Goal: Book appointment/travel/reservation

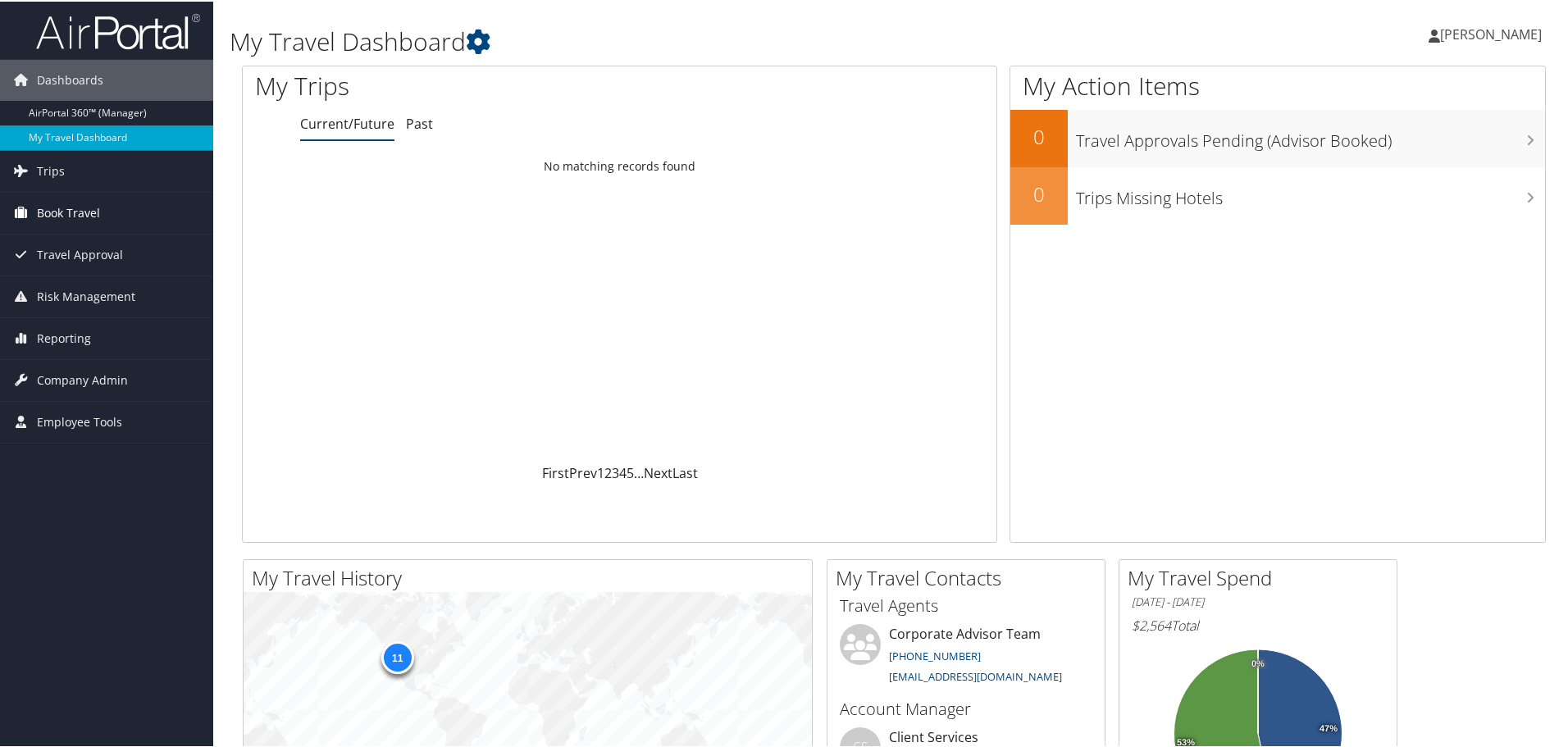
click at [73, 215] on span "Book Travel" at bounding box center [69, 211] width 63 height 41
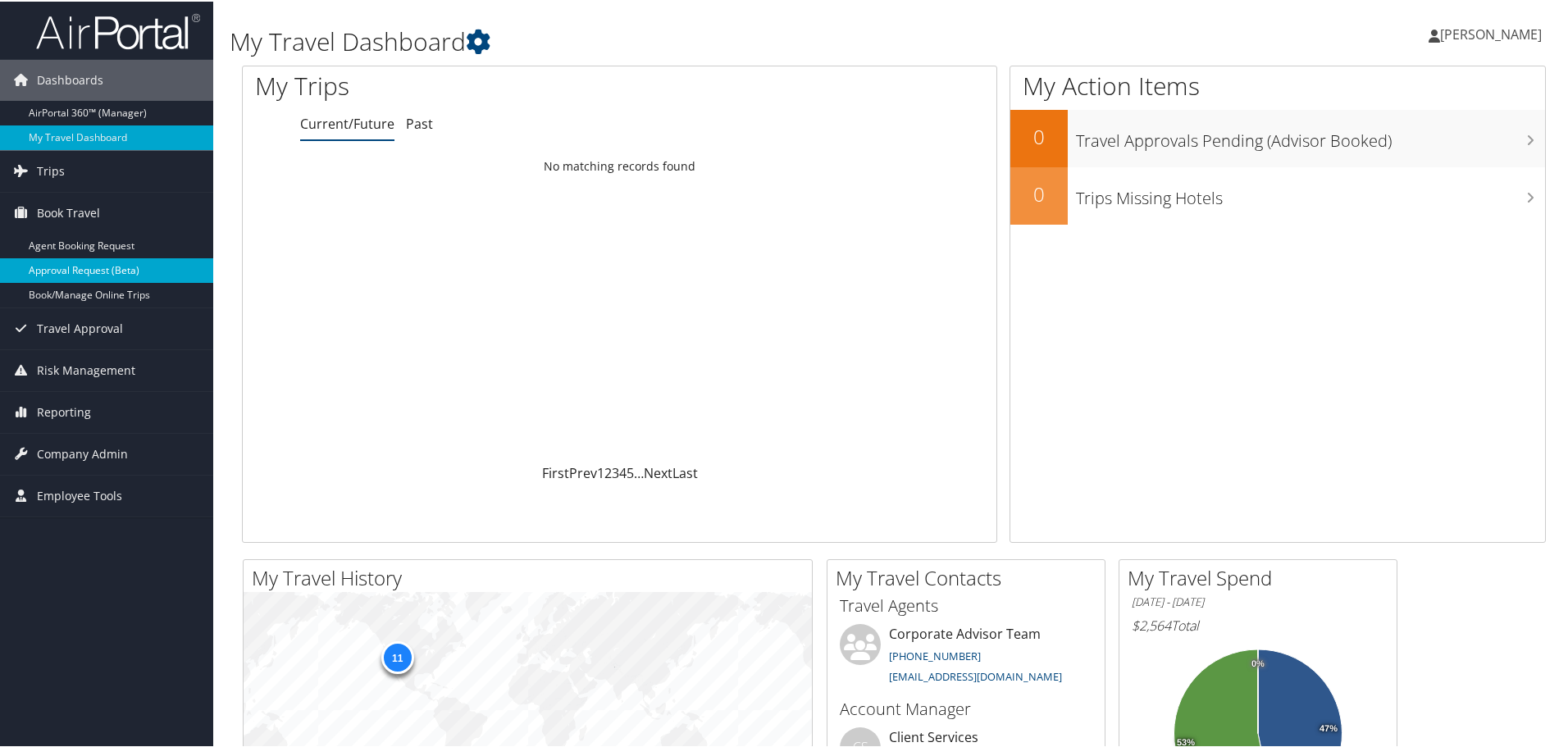
click at [66, 266] on link "Approval Request (Beta)" at bounding box center [107, 269] width 213 height 25
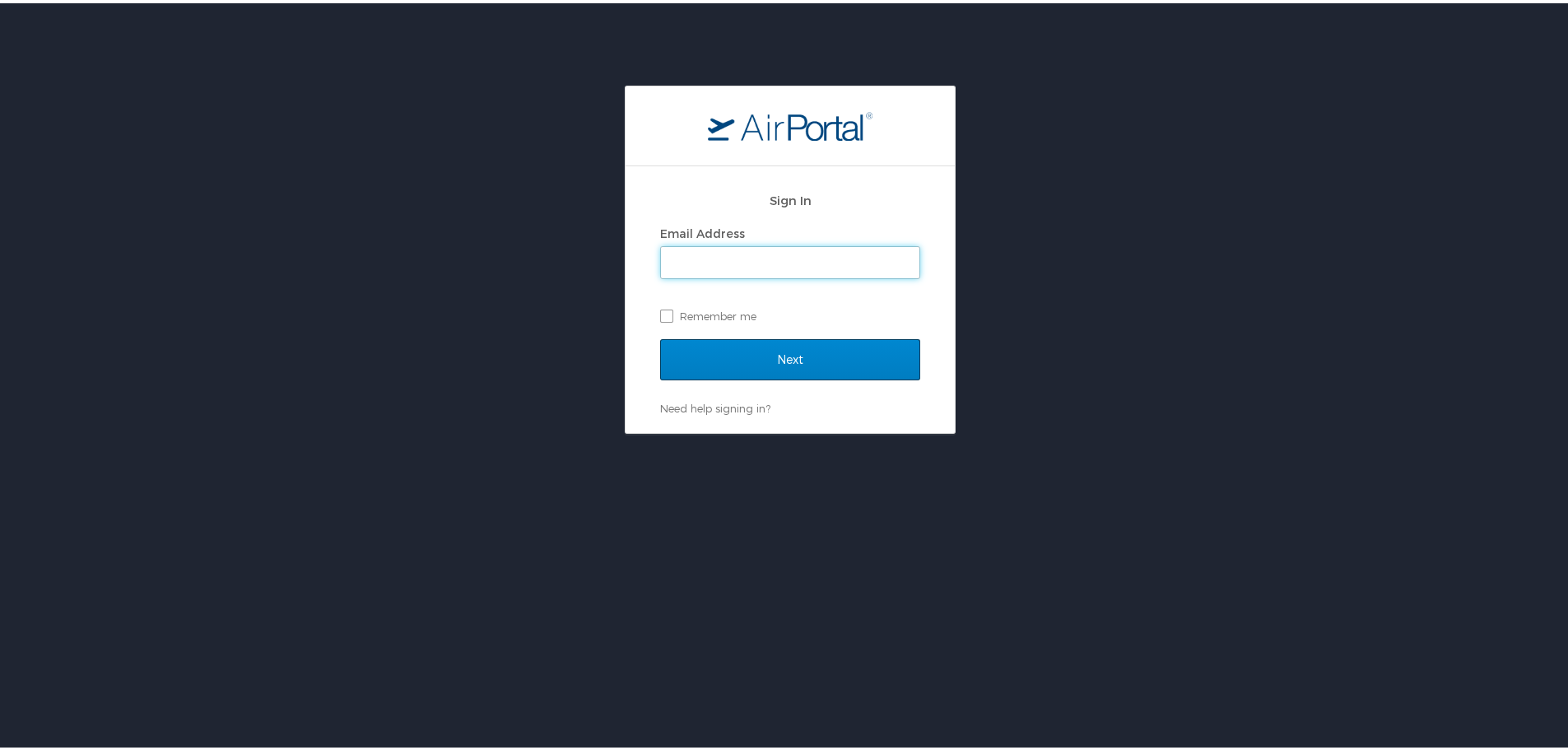
type input "brad.farmer@gibbs-smith.com"
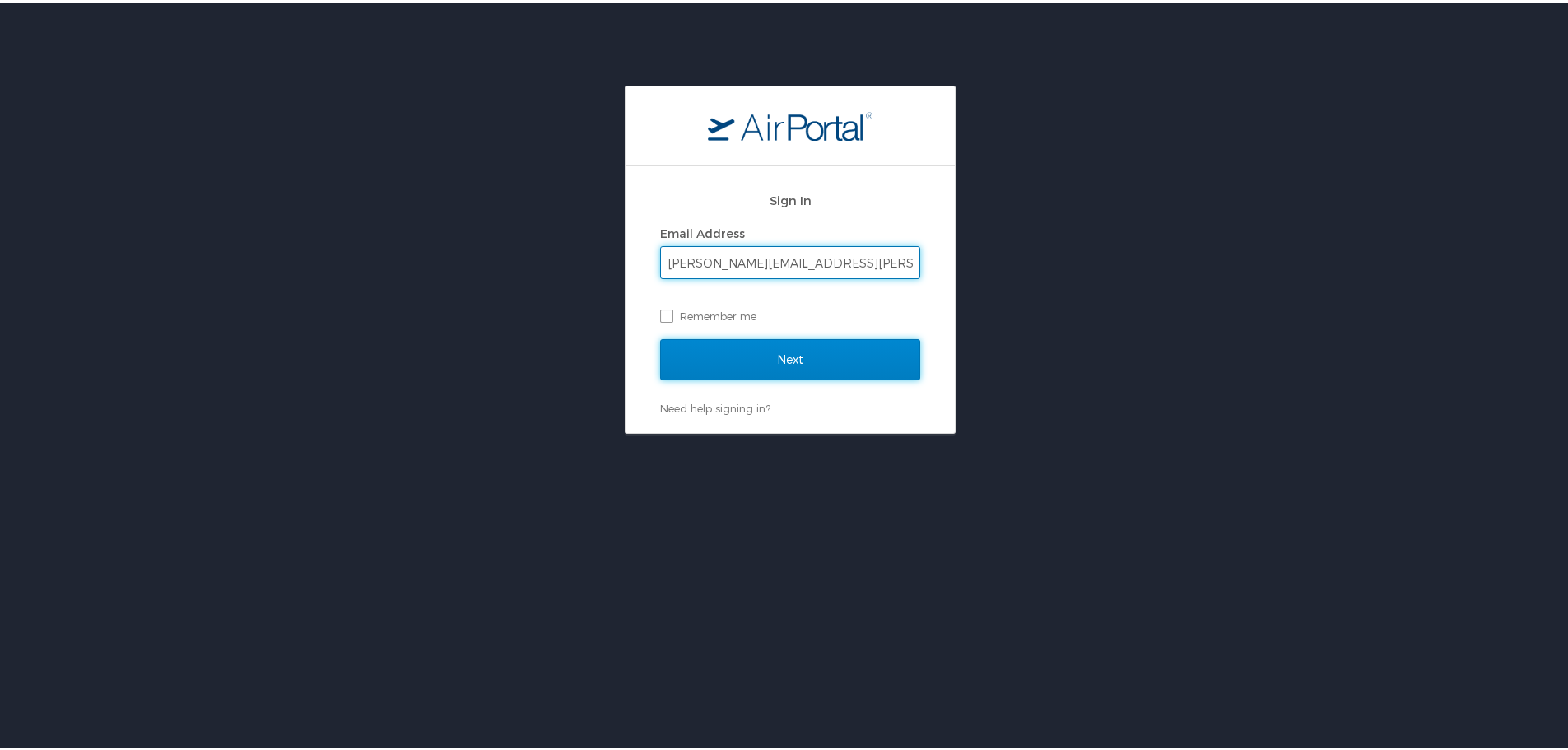
click at [796, 348] on input "Next" at bounding box center [791, 356] width 260 height 41
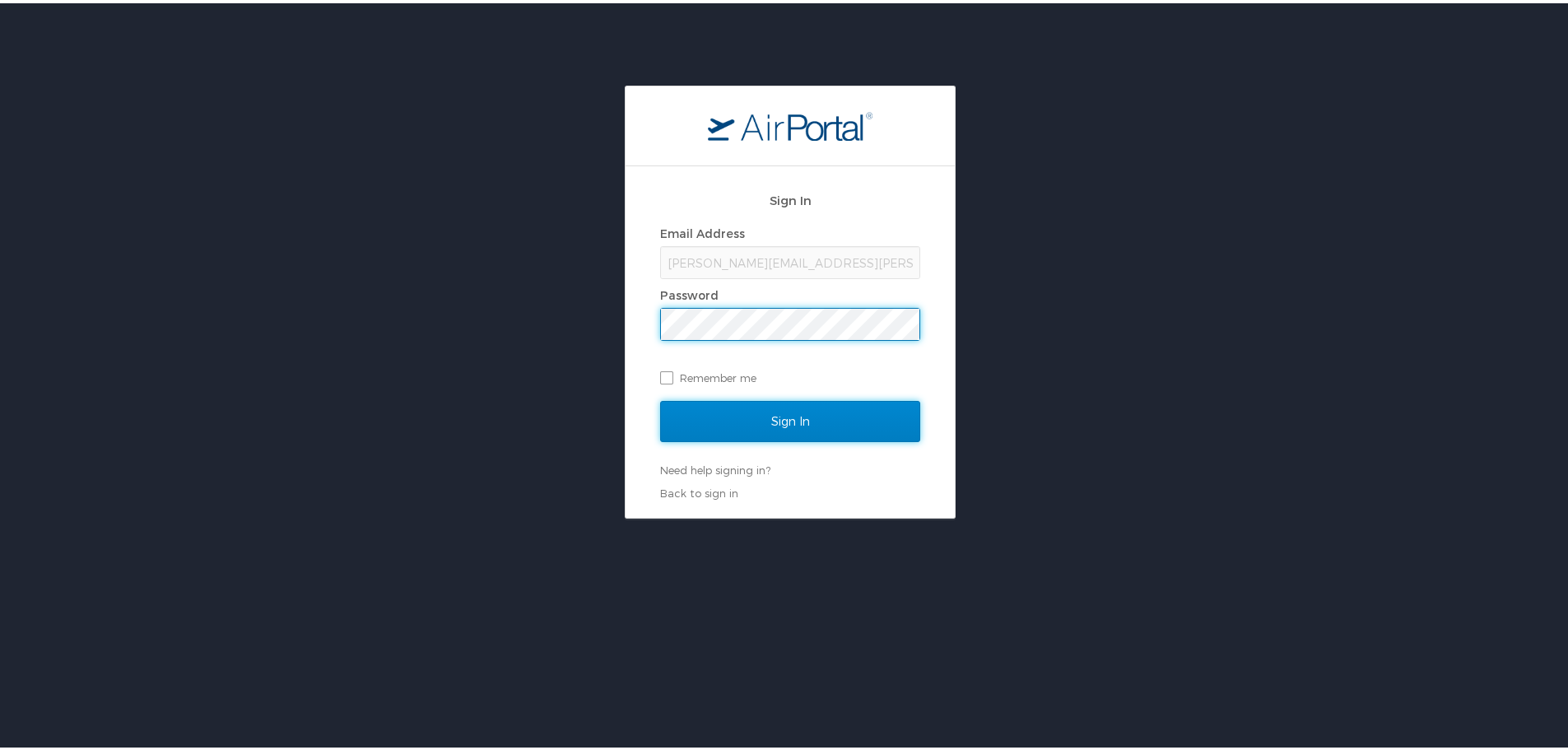
drag, startPoint x: 770, startPoint y: 414, endPoint x: 762, endPoint y: 412, distance: 8.2
click at [768, 414] on input "Sign In" at bounding box center [791, 419] width 260 height 41
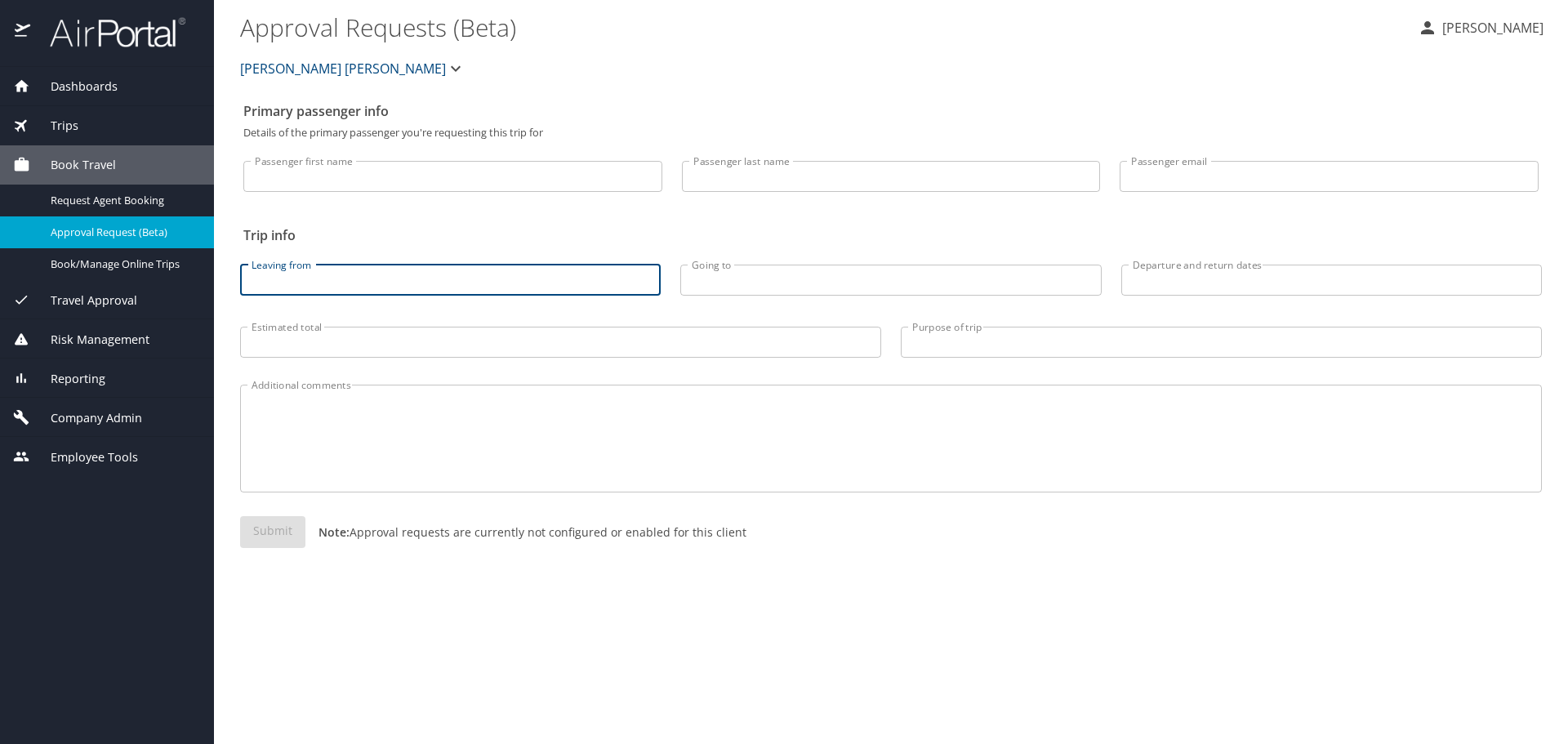
click at [386, 282] on input "Leaving from" at bounding box center [451, 280] width 421 height 31
click at [271, 288] on input "slc" at bounding box center [451, 280] width 421 height 31
drag, startPoint x: 271, startPoint y: 280, endPoint x: 178, endPoint y: 292, distance: 93.8
click at [178, 292] on div "Dashboards AirPortal 360™ Manager My Travel Dashboard Trips Airtinerary® Lookup…" at bounding box center [784, 372] width 1568 height 744
type input "SLC"
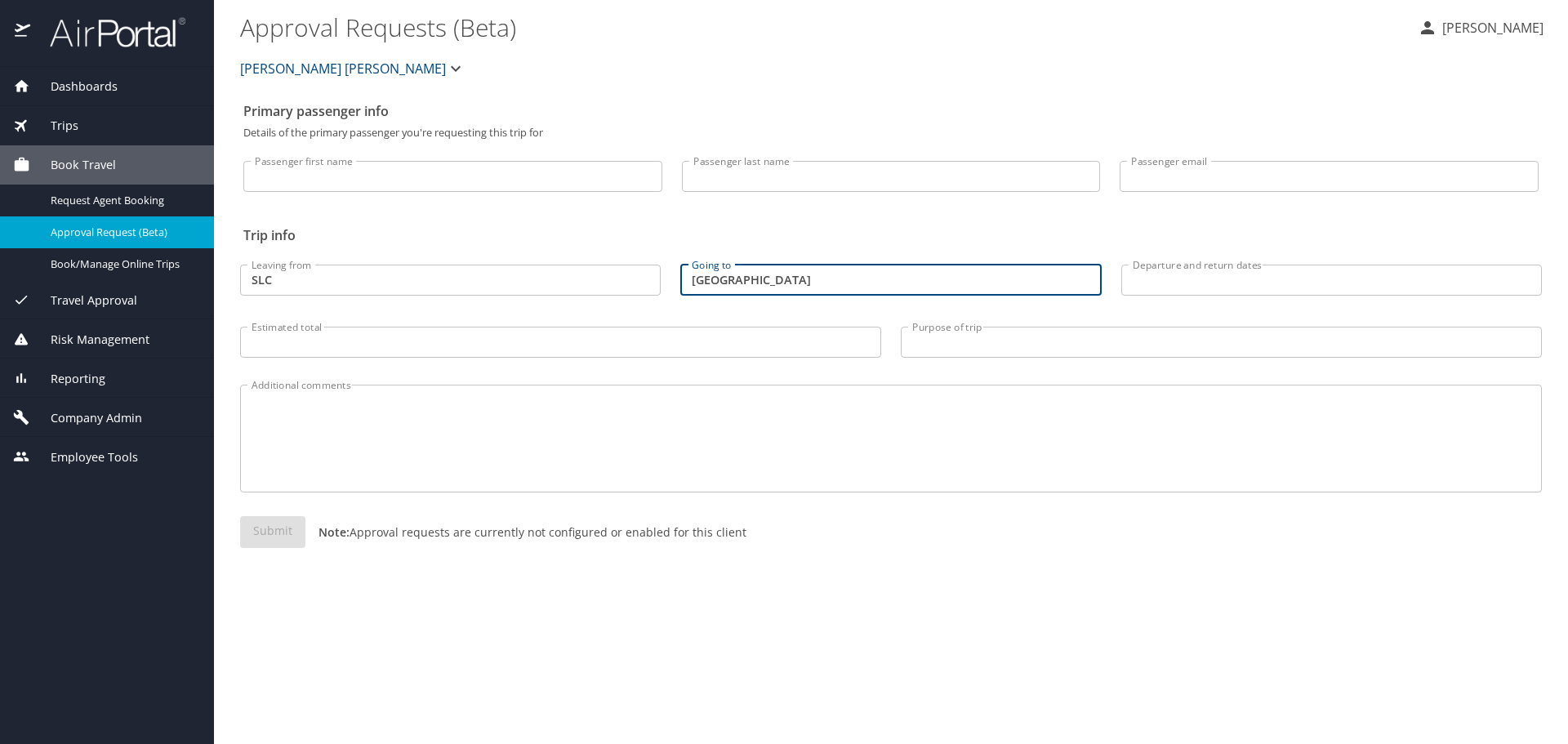
type input "Frankfurt"
click at [1284, 257] on div "Departure and return dates Departure and return dates" at bounding box center [1331, 275] width 440 height 68
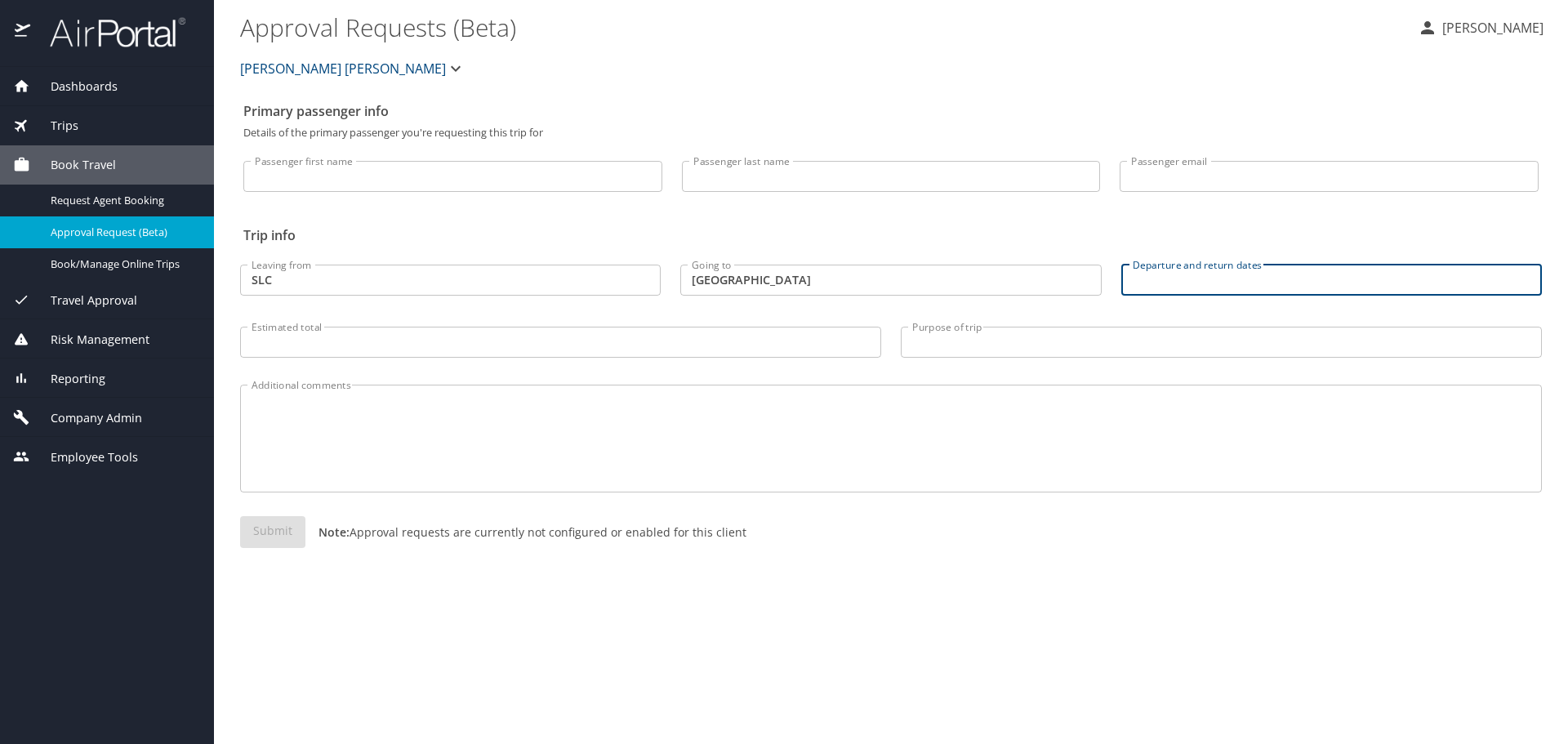
click at [1262, 281] on input "Departure and return dates" at bounding box center [1332, 280] width 421 height 31
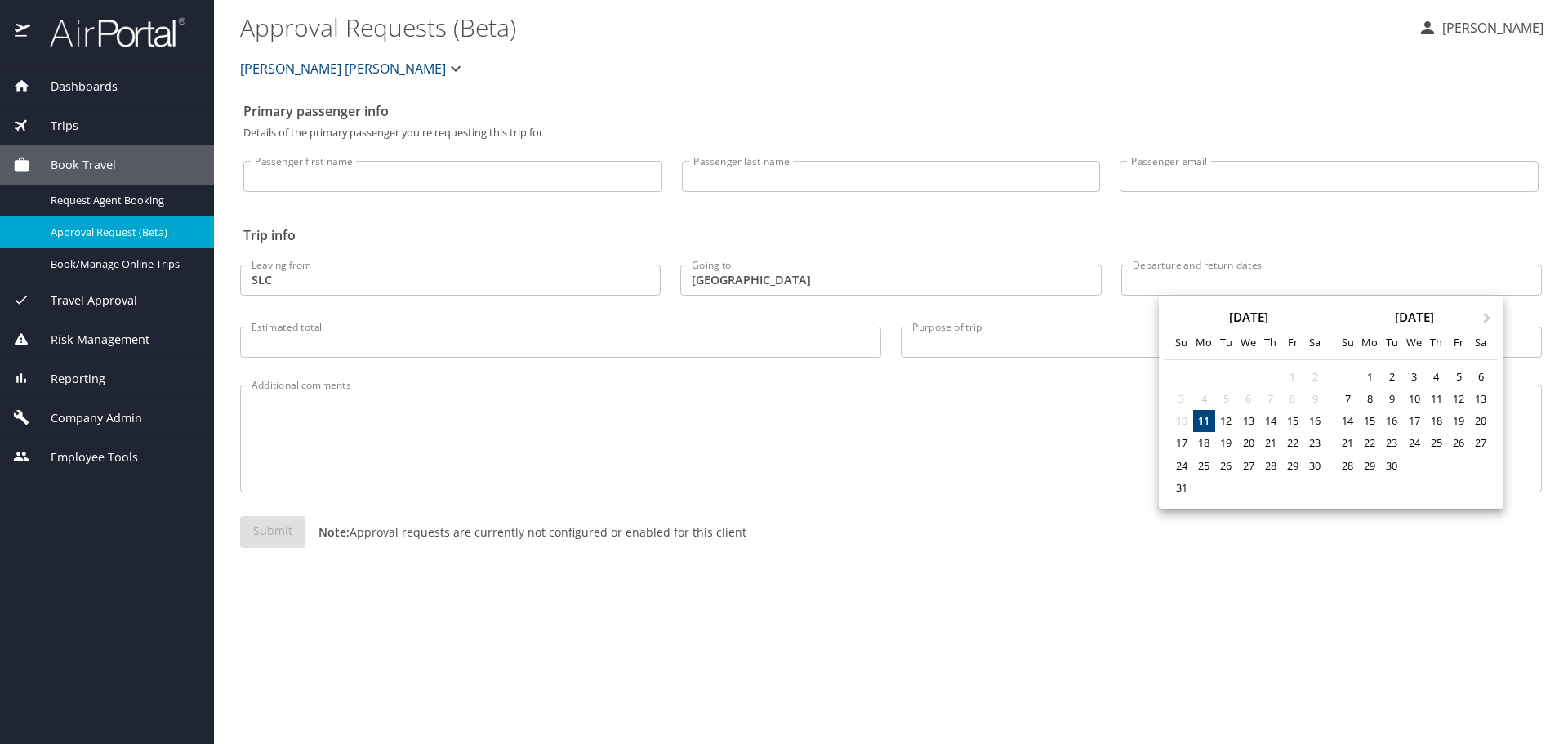
click at [1224, 280] on div at bounding box center [784, 372] width 1568 height 744
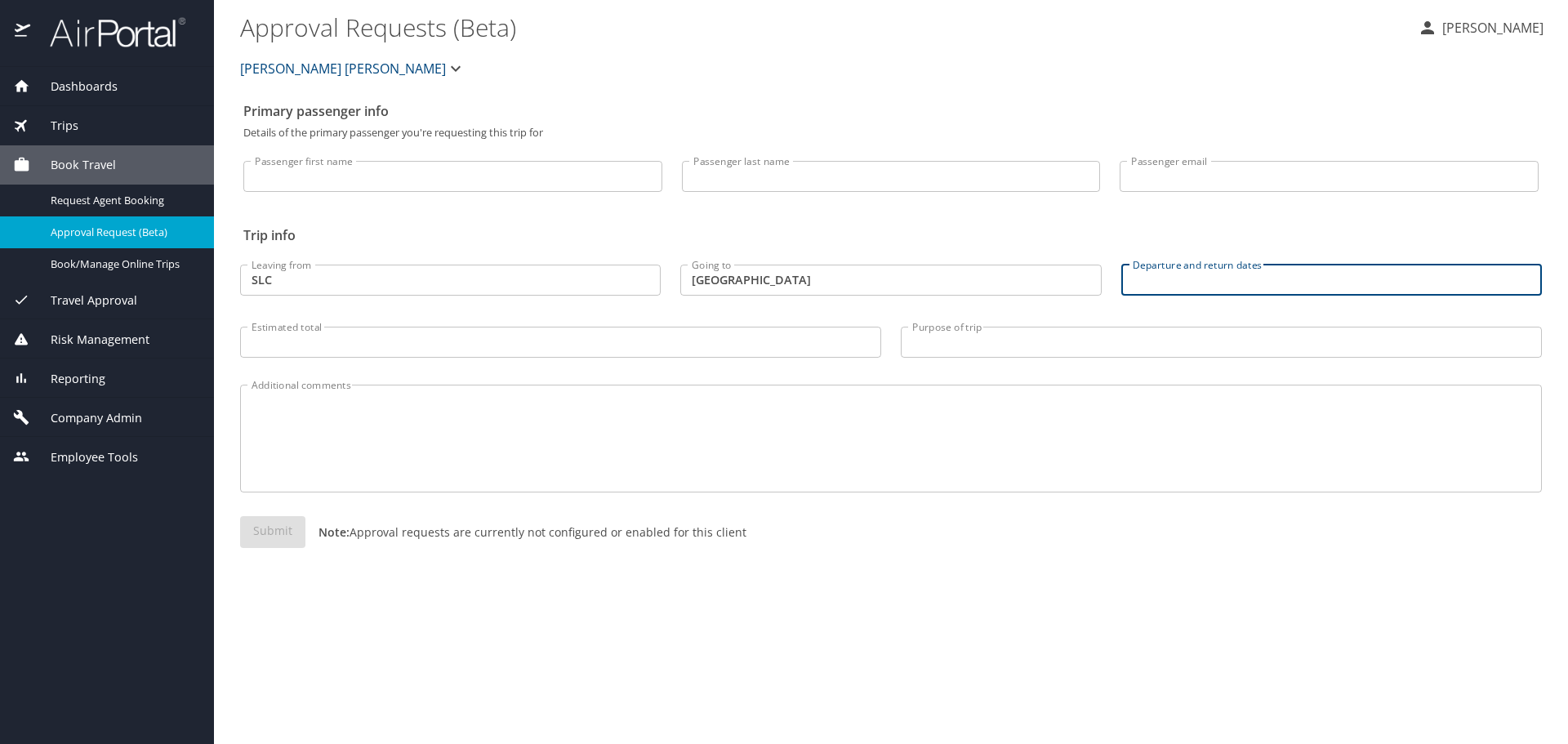
click at [1226, 274] on input "Departure and return dates" at bounding box center [1332, 280] width 421 height 31
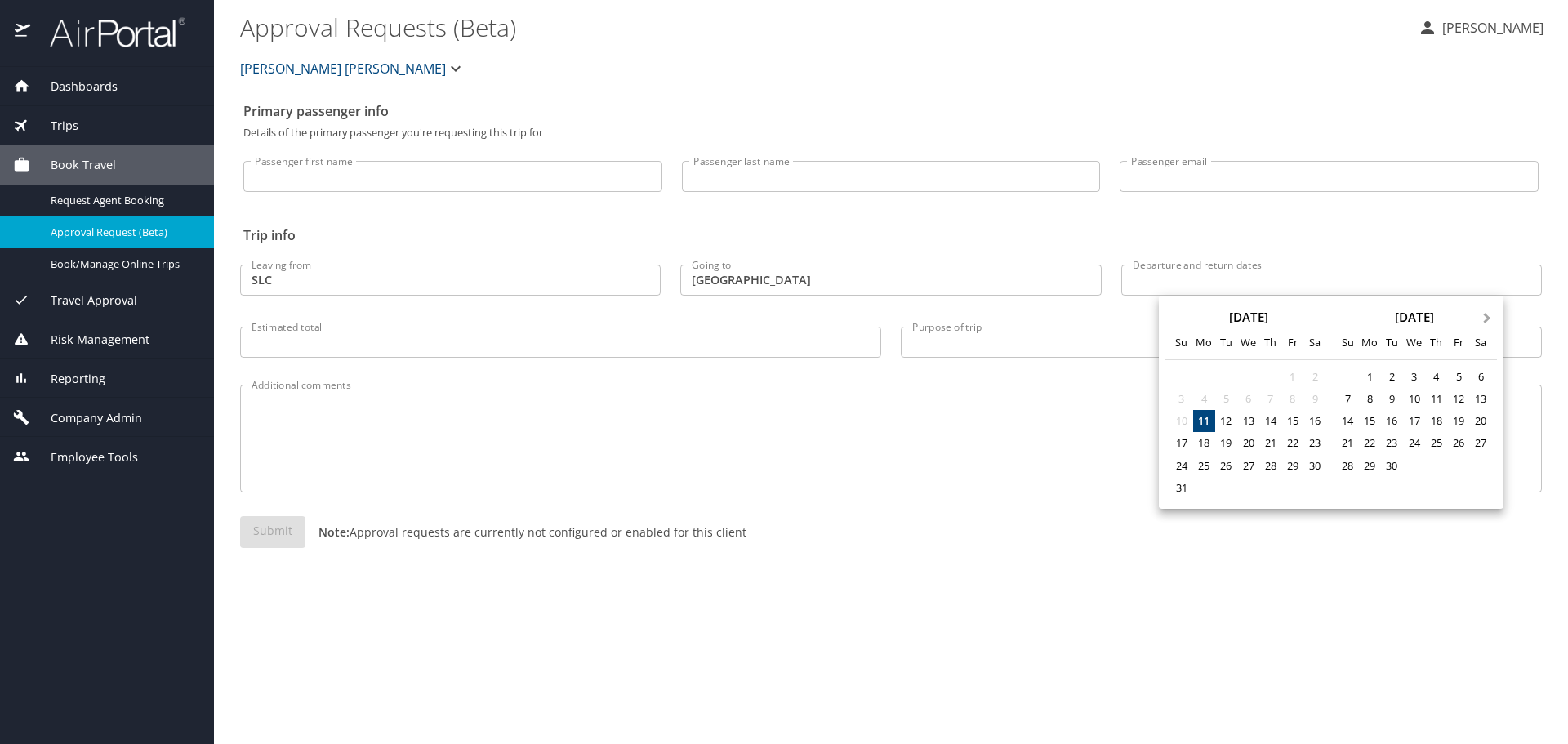
click at [1487, 316] on span "Next Month" at bounding box center [1487, 318] width 0 height 19
click at [1350, 423] on div "12" at bounding box center [1347, 421] width 22 height 22
click at [1477, 419] on div "18" at bounding box center [1481, 421] width 22 height 22
type input "10/12/2025 🠦 10/18/2025"
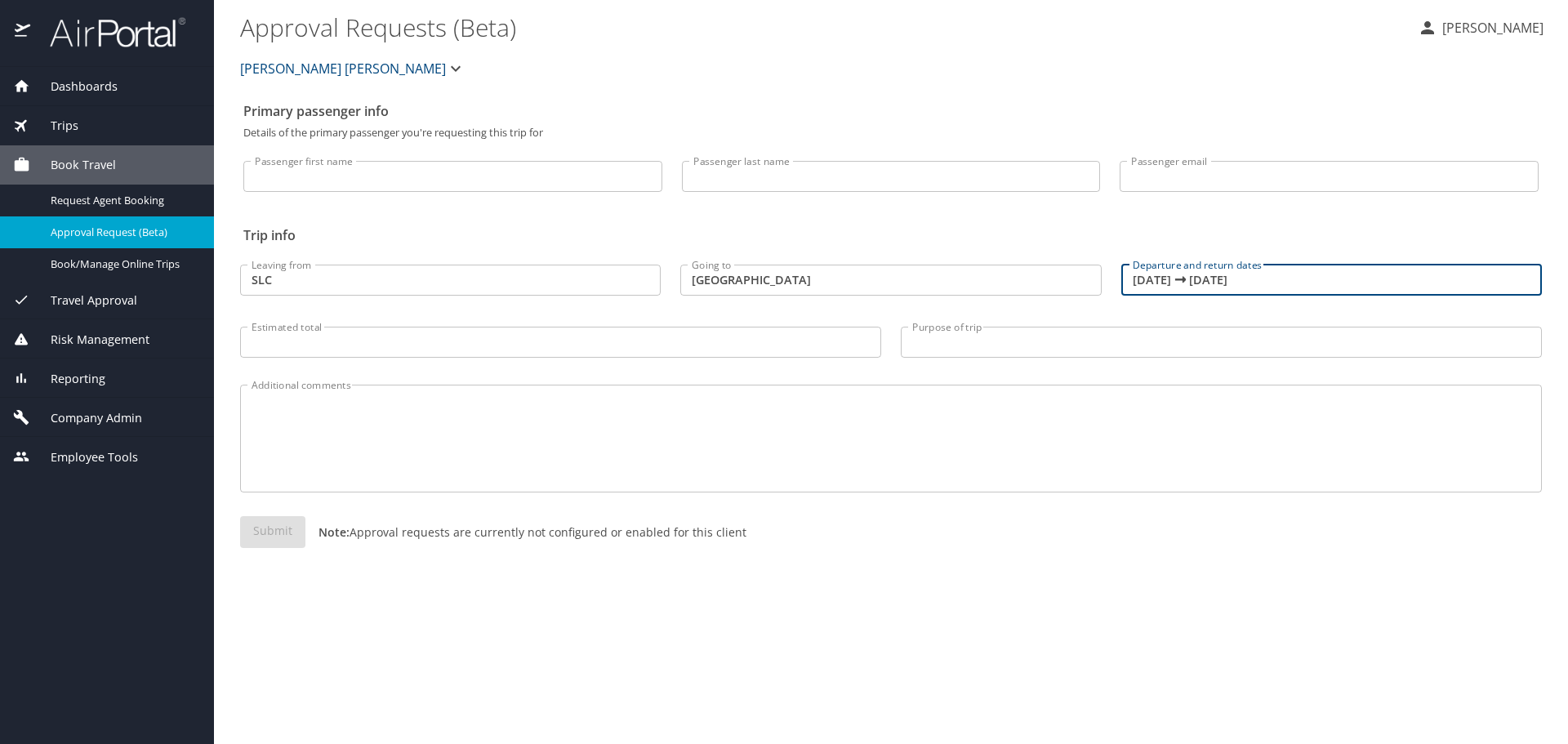
click at [401, 353] on input "Estimated total" at bounding box center [561, 342] width 641 height 31
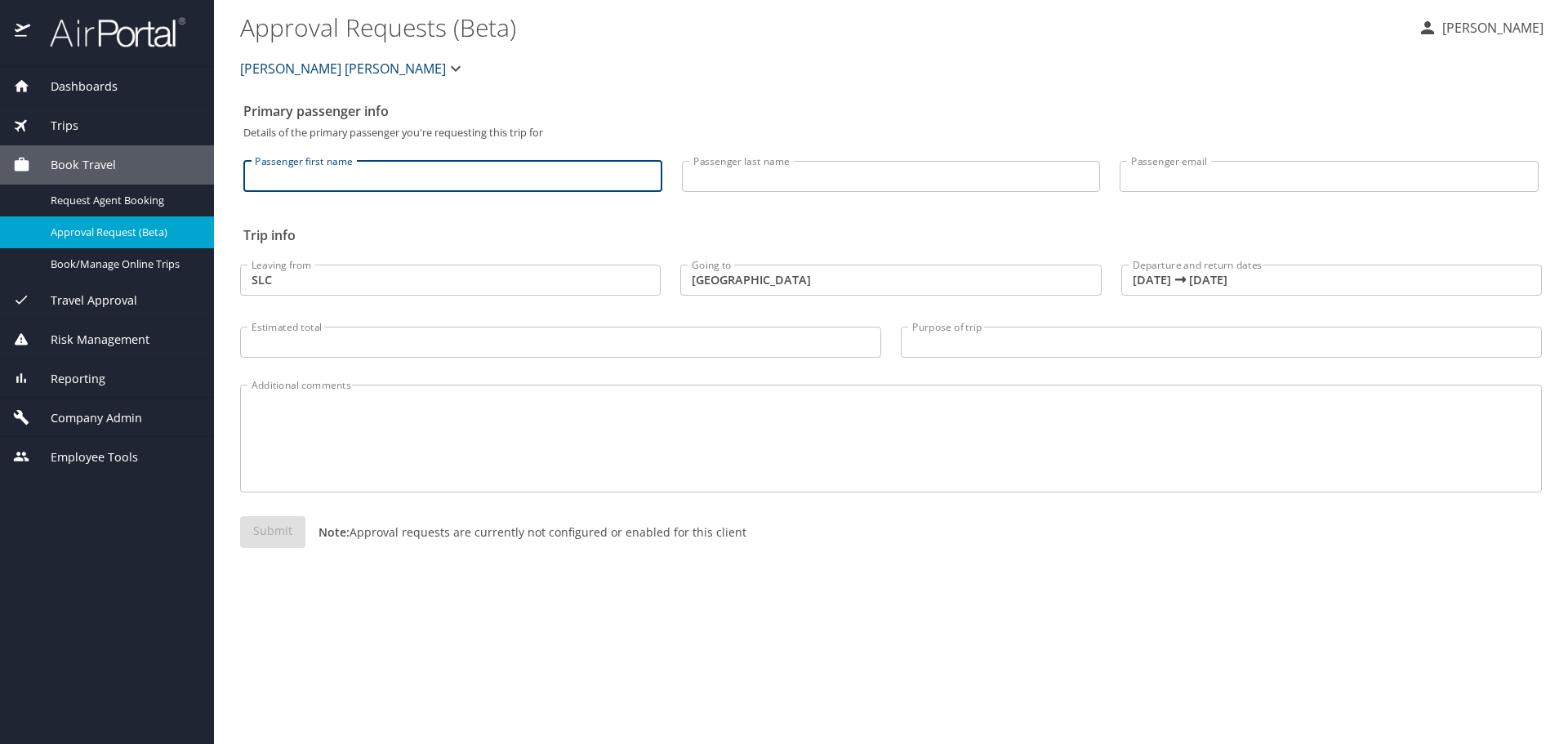
click at [332, 175] on input "Passenger first name" at bounding box center [453, 177] width 419 height 31
type input "Brad"
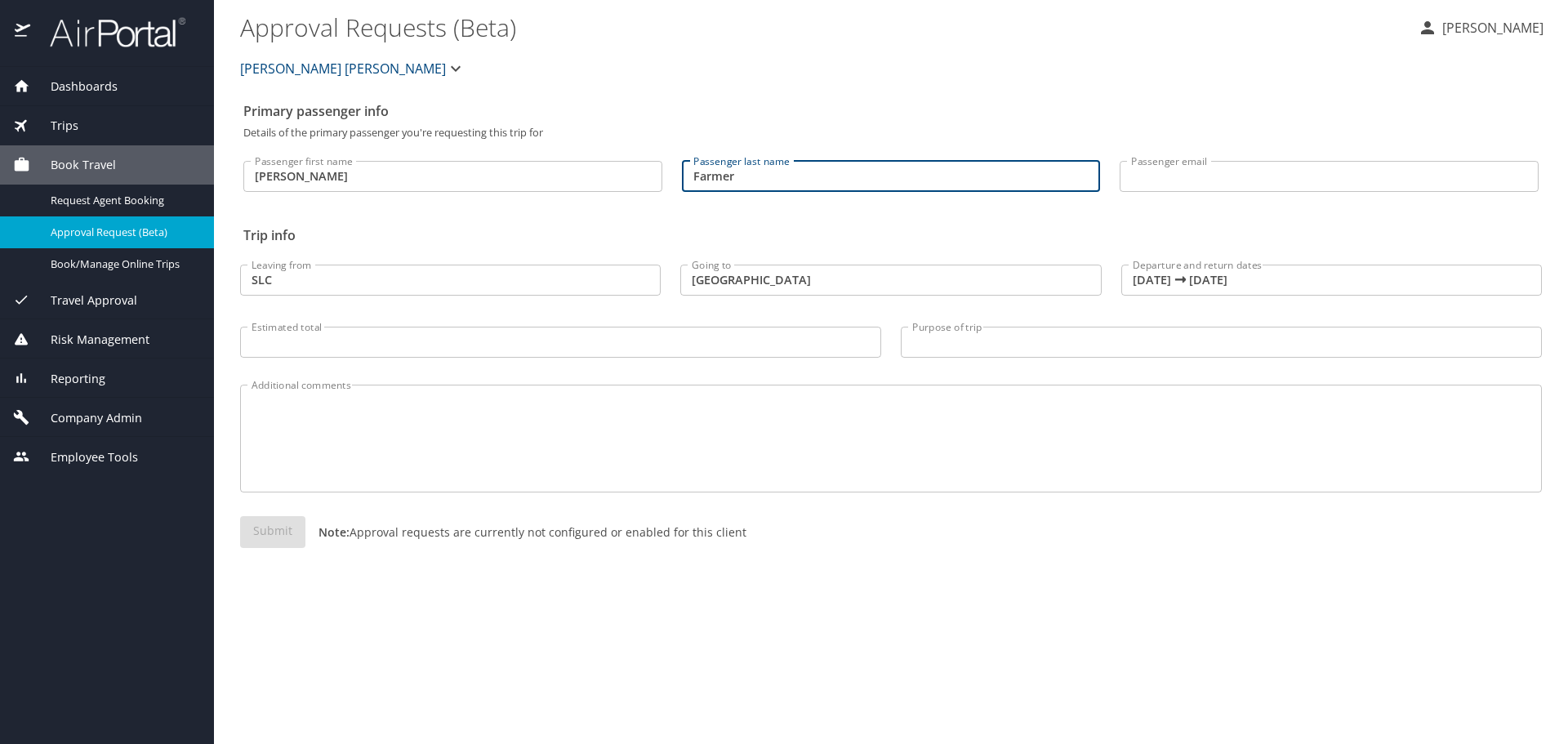
type input "Farmer"
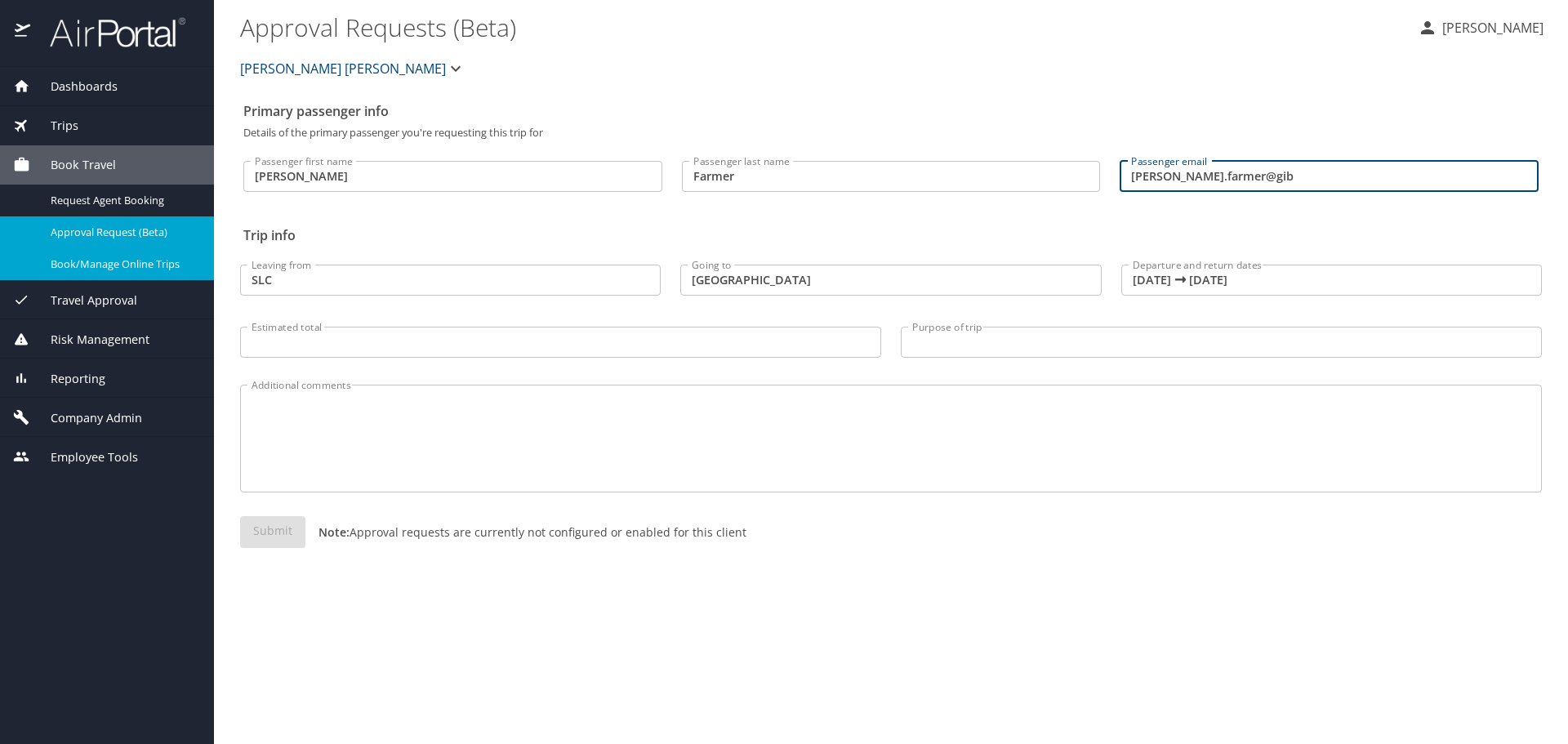
type input "brad.farmer@gib"
click at [99, 260] on span "Book/Manage Online Trips" at bounding box center [123, 264] width 144 height 16
